Goal: Information Seeking & Learning: Compare options

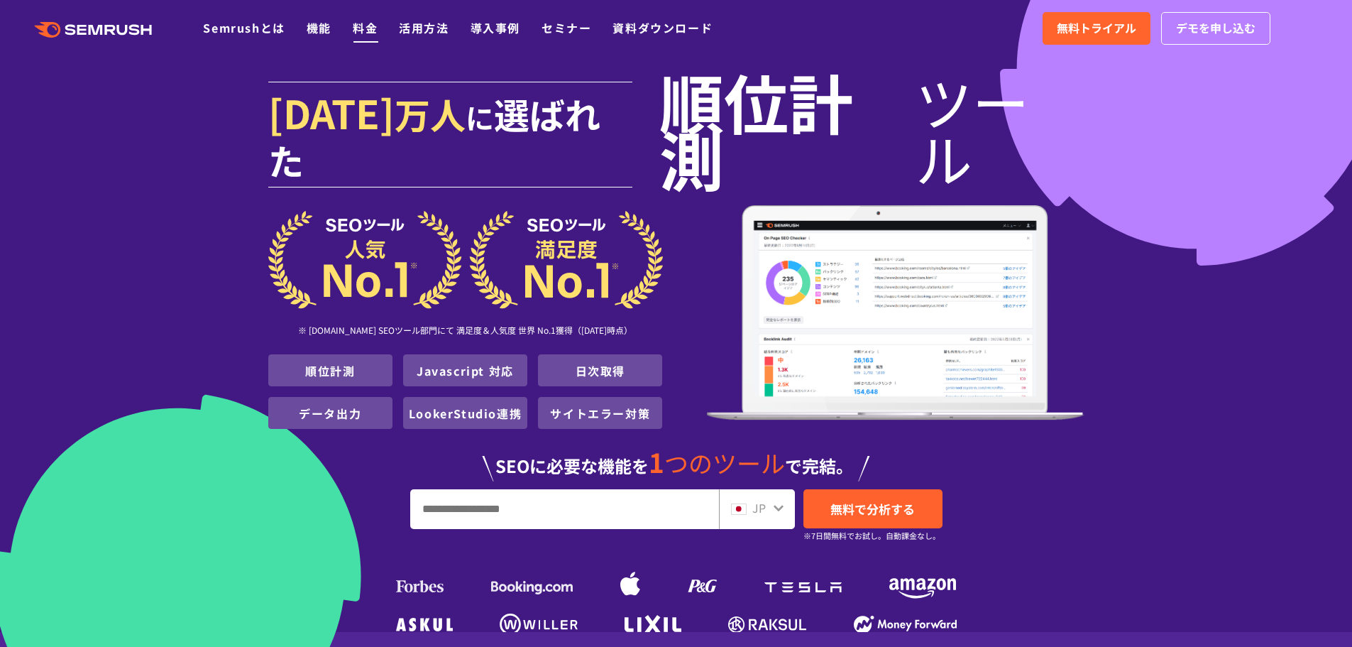
click at [370, 29] on link "料金" at bounding box center [365, 27] width 25 height 17
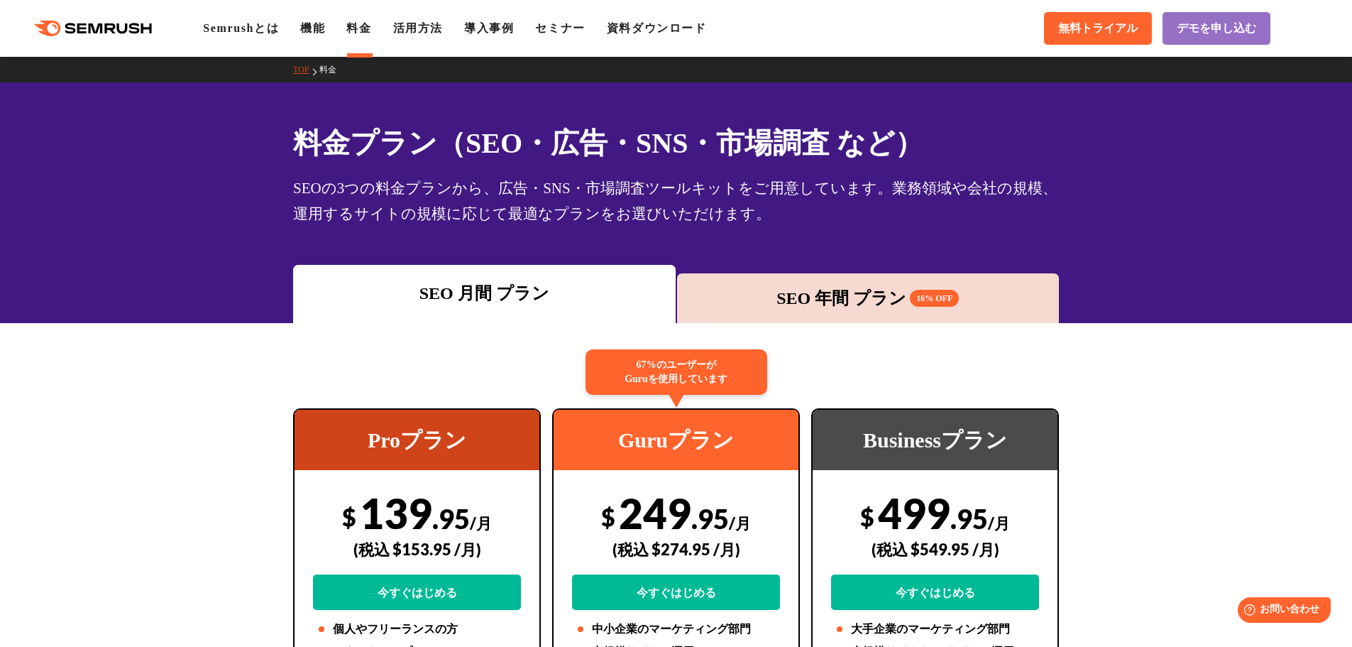
click at [699, 294] on div "SEO 年間 プラン 16% OFF" at bounding box center [868, 298] width 368 height 26
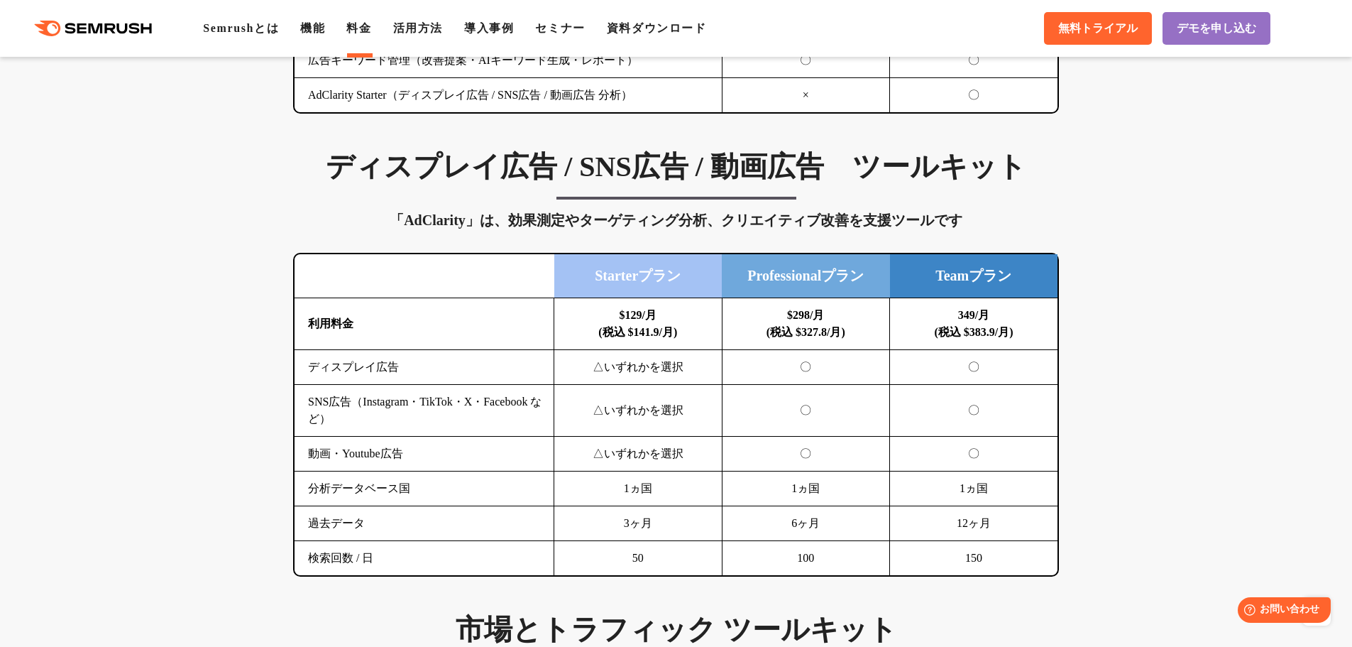
scroll to position [1775, 0]
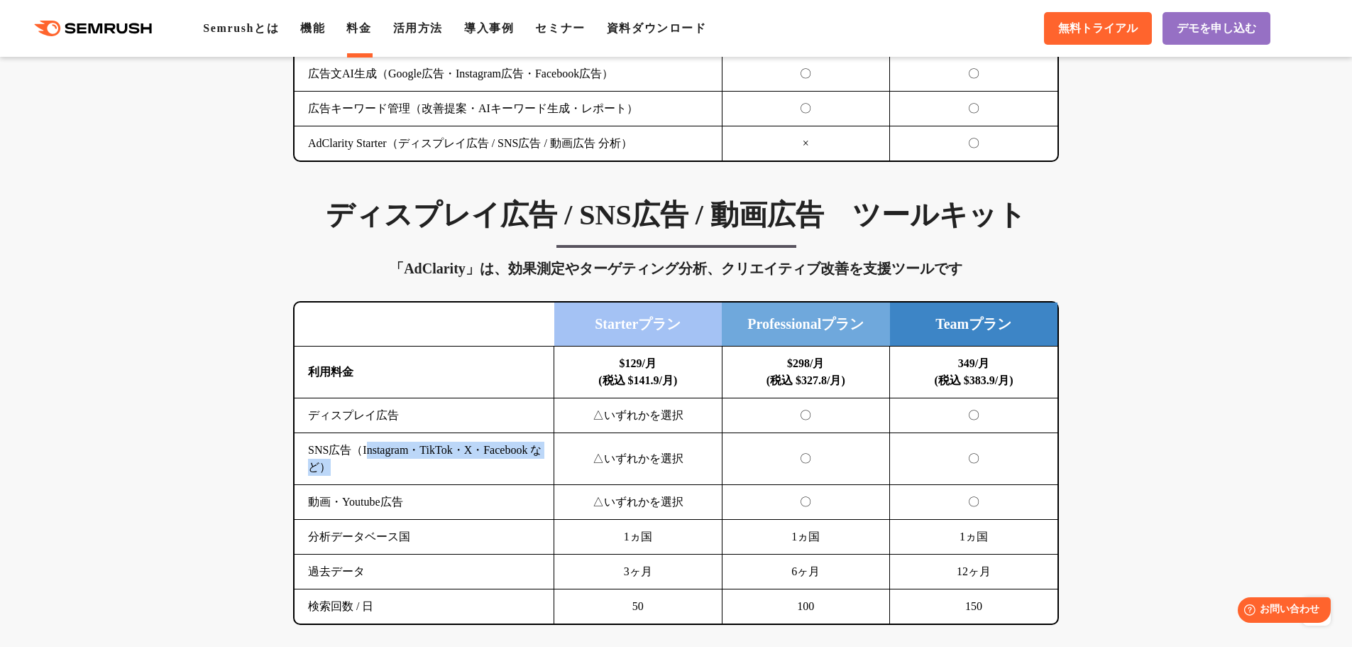
drag, startPoint x: 366, startPoint y: 451, endPoint x: 372, endPoint y: 458, distance: 9.6
click at [382, 464] on td "SNS広告（Instagram・TikTok・X・Facebook など）" at bounding box center [425, 459] width 260 height 52
drag, startPoint x: 364, startPoint y: 450, endPoint x: 340, endPoint y: 471, distance: 31.7
click at [340, 471] on td "SNS広告（Instagram・TikTok・X・Facebook など）" at bounding box center [425, 459] width 260 height 52
click at [366, 473] on td "SNS広告（Instagram・TikTok・X・Facebook など）" at bounding box center [425, 459] width 260 height 52
